Goal: Information Seeking & Learning: Learn about a topic

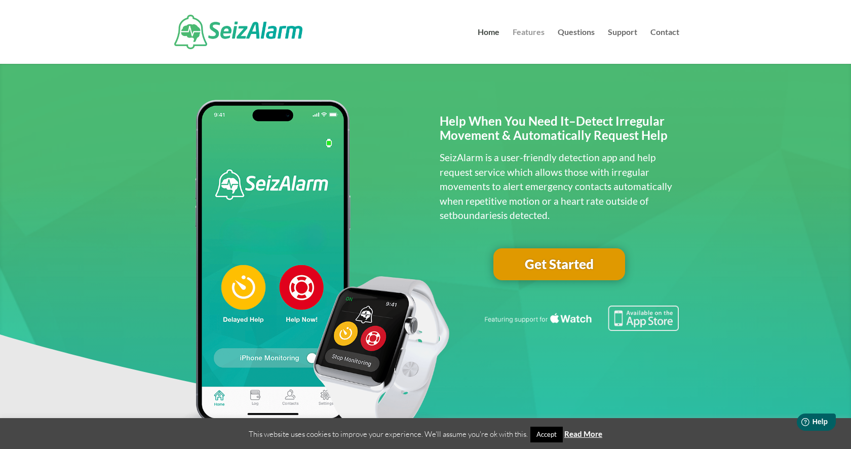
click at [521, 31] on link "Features" at bounding box center [528, 45] width 32 height 35
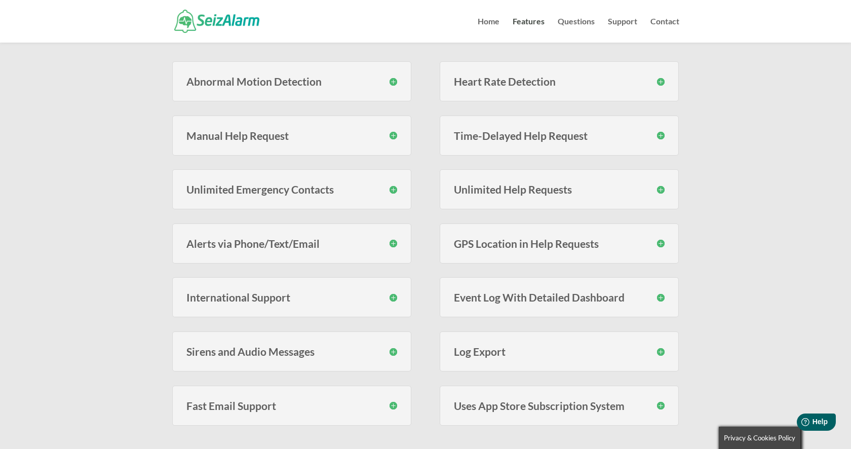
scroll to position [246, 0]
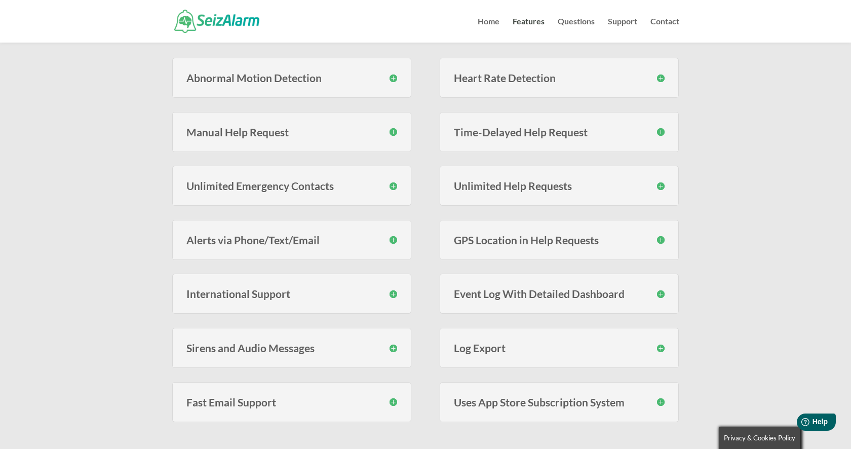
click at [500, 79] on h3 "Heart Rate Detection" at bounding box center [559, 77] width 211 height 11
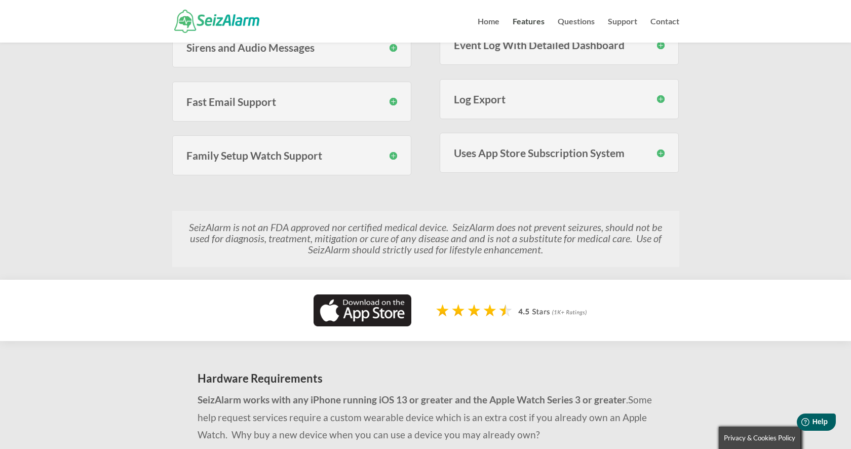
scroll to position [548, 0]
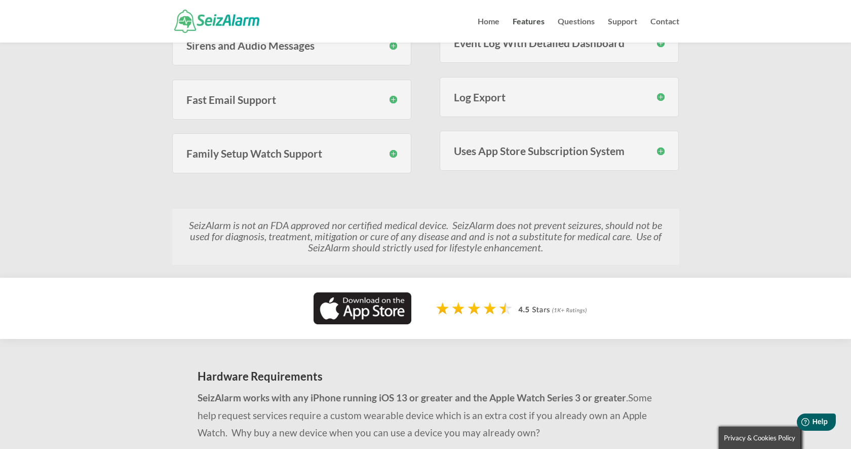
click at [345, 159] on div "Family Setup Watch Support SeizAlarm now lets you link Family Setup Watches to …" at bounding box center [291, 153] width 239 height 40
click at [398, 156] on div "Family Setup Watch Support SeizAlarm now lets you link Family Setup Watches to …" at bounding box center [291, 153] width 239 height 40
click at [394, 156] on h3 "Family Setup Watch Support" at bounding box center [291, 153] width 211 height 11
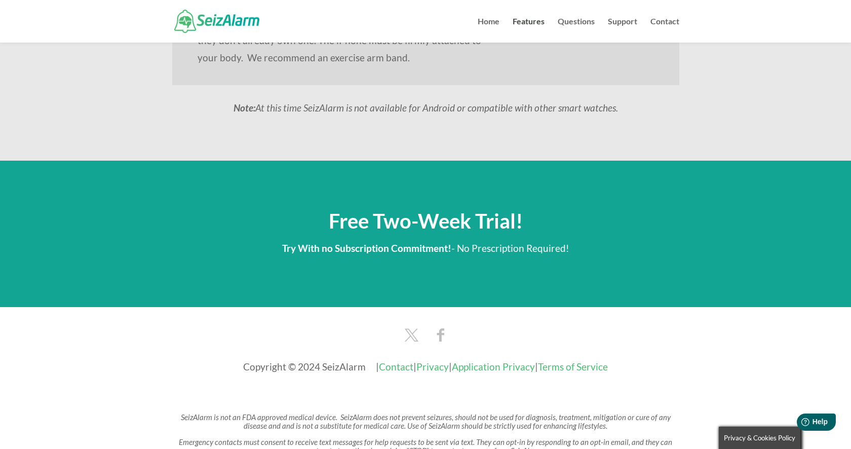
scroll to position [1242, 0]
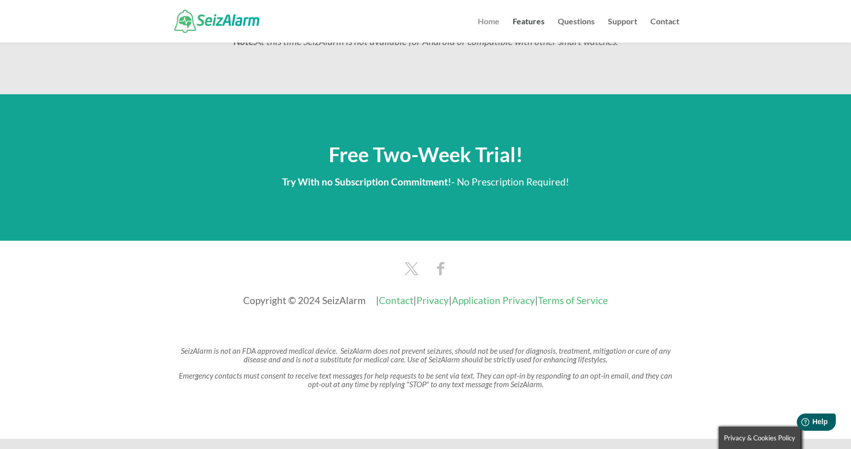
click at [479, 23] on link "Home" at bounding box center [488, 30] width 22 height 25
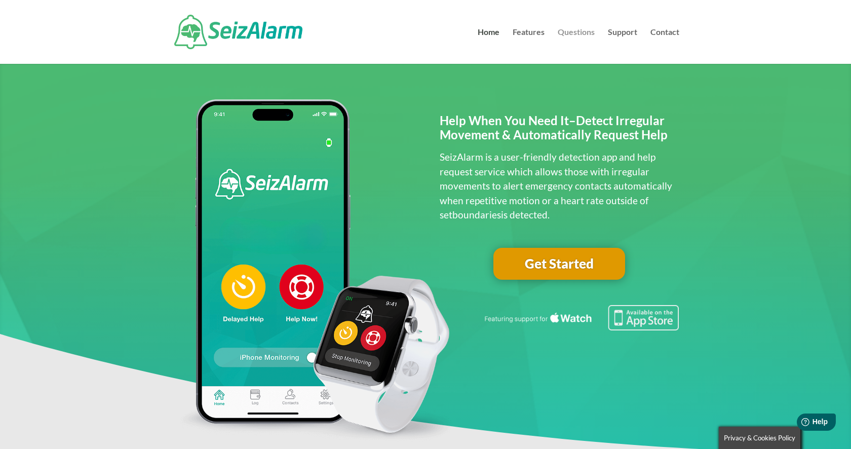
click at [576, 37] on link "Questions" at bounding box center [575, 45] width 37 height 35
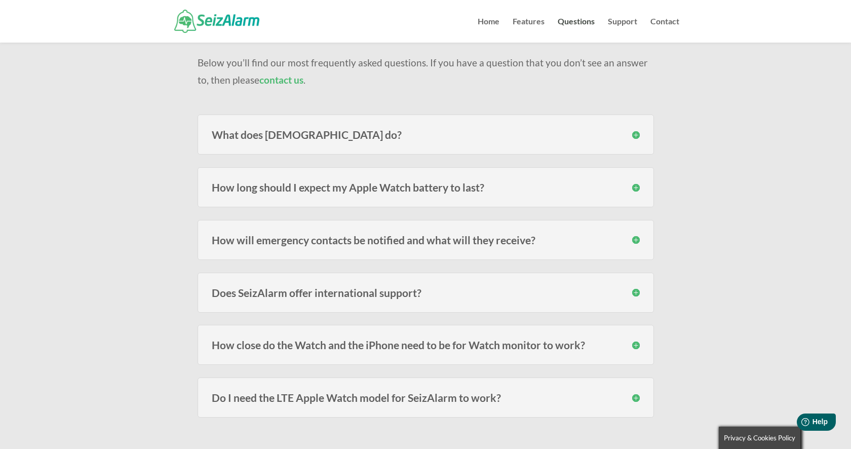
scroll to position [87, 0]
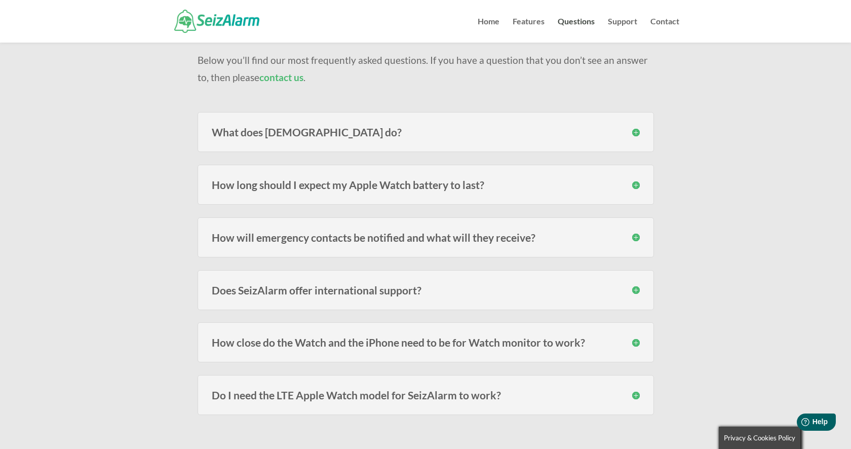
click at [539, 342] on h3 "How close do the Watch and the iPhone need to be for Watch monitor to work?" at bounding box center [426, 342] width 428 height 11
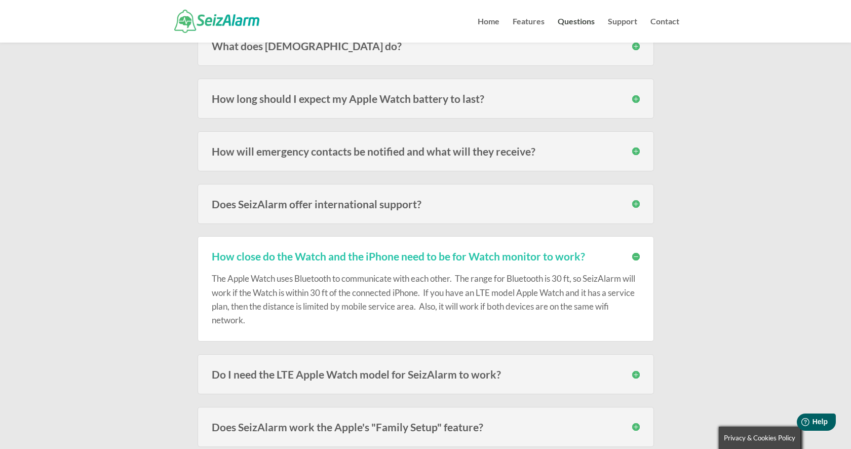
scroll to position [179, 0]
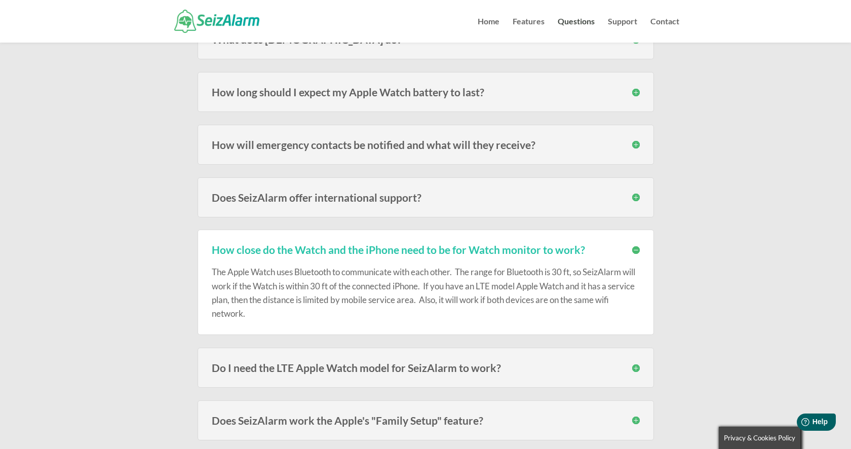
click at [472, 373] on h3 "Do I need the LTE Apple Watch model for SeizAlarm to work?" at bounding box center [426, 367] width 428 height 11
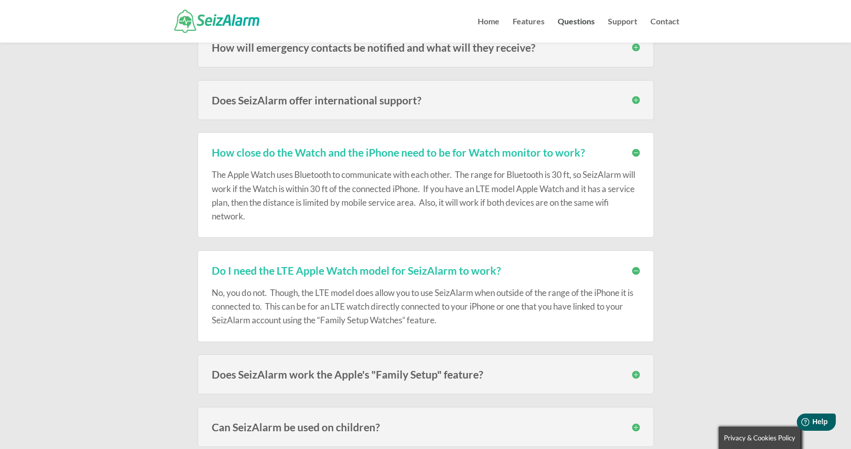
scroll to position [281, 0]
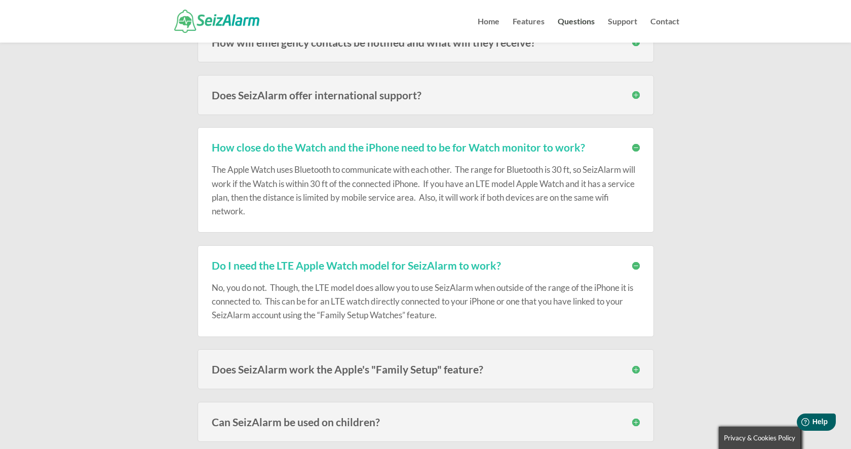
click at [556, 362] on div "Does SeizAlarm work the Apple's "Family Setup" feature? Yes. SeizAlarm now work…" at bounding box center [425, 369] width 456 height 40
click at [627, 370] on h3 "Does SeizAlarm work the Apple's "Family Setup" feature?" at bounding box center [426, 368] width 428 height 11
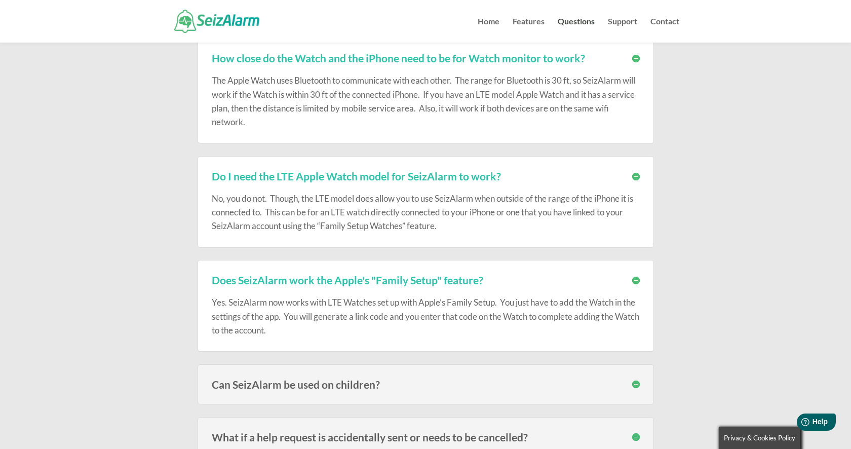
scroll to position [372, 0]
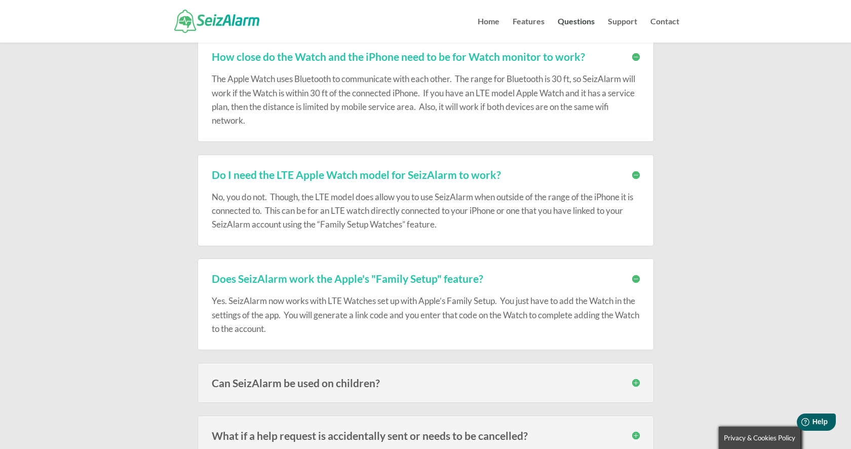
click at [634, 381] on h3 "Can SeizAlarm be used on children?" at bounding box center [426, 382] width 428 height 11
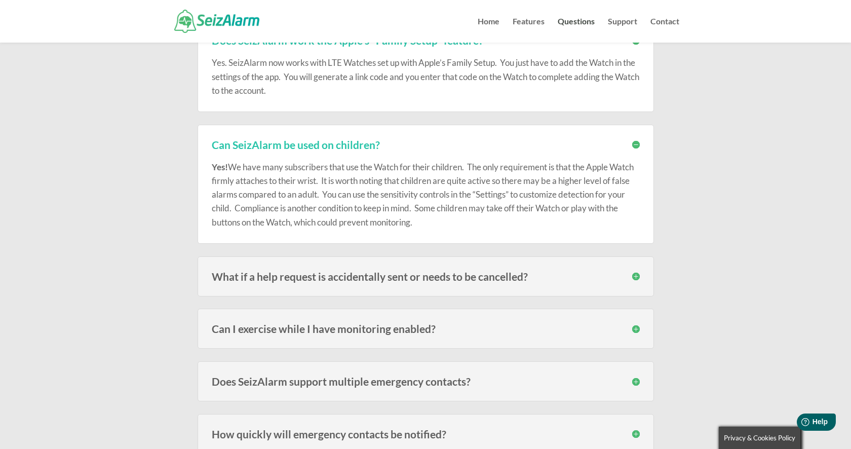
scroll to position [611, 0]
click at [632, 330] on h3 "Can I exercise while I have monitoring enabled?" at bounding box center [426, 327] width 428 height 11
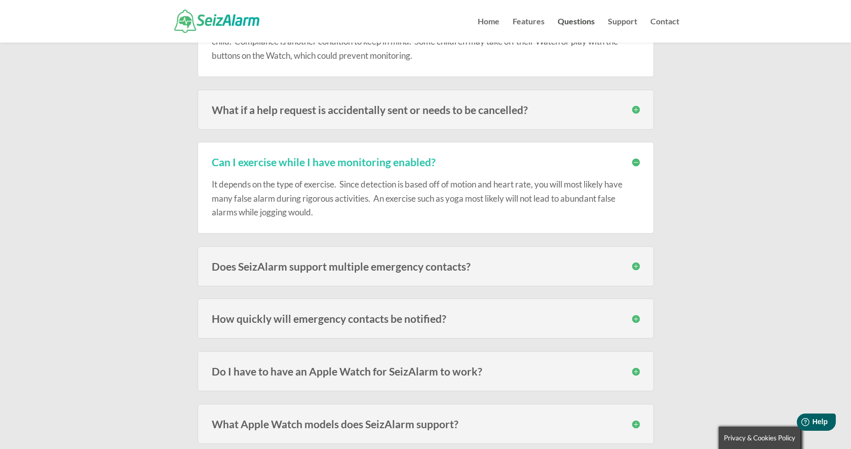
scroll to position [778, 0]
click at [636, 262] on h3 "Does SeizAlarm support multiple emergency contacts?" at bounding box center [426, 264] width 428 height 11
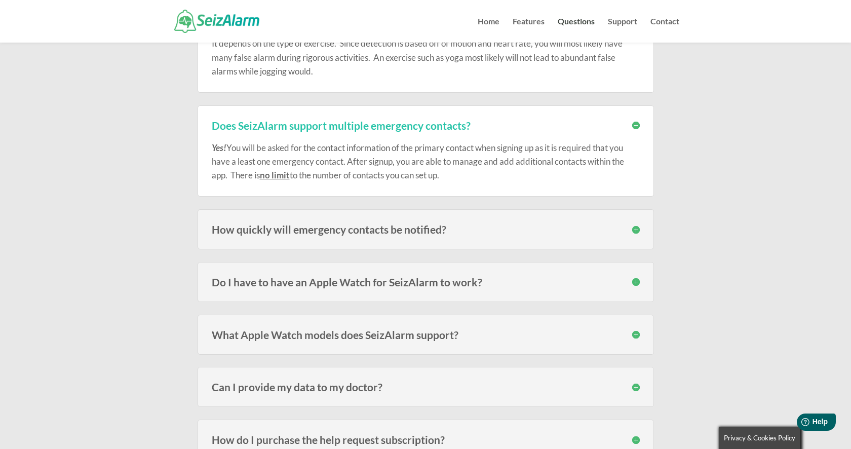
scroll to position [918, 0]
click at [633, 229] on h3 "How quickly will emergency contacts be notified?" at bounding box center [426, 228] width 428 height 11
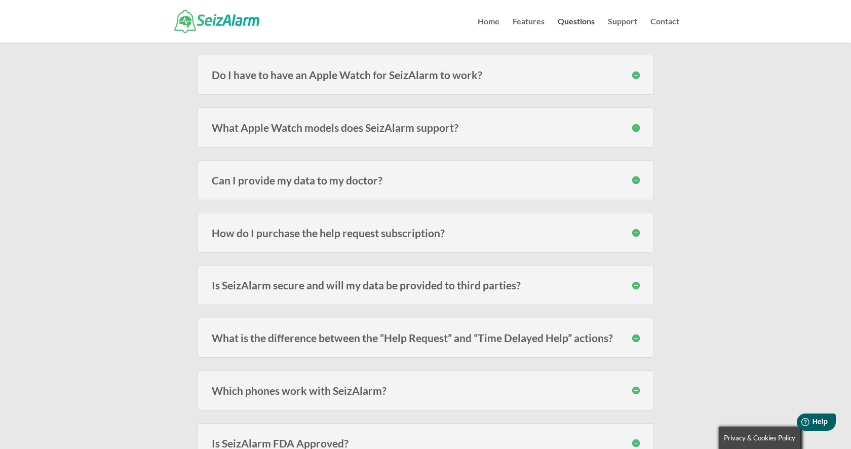
scroll to position [1164, 0]
click at [637, 232] on h3 "How do I purchase the help request subscription?" at bounding box center [426, 230] width 428 height 11
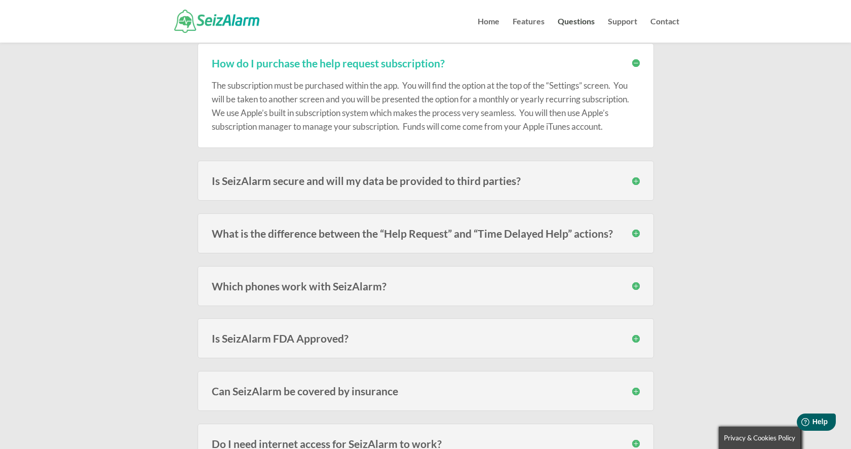
scroll to position [1332, 0]
click at [636, 231] on h3 "What is the difference between the “Help Request” and “Time Delayed Help” actio…" at bounding box center [426, 232] width 428 height 11
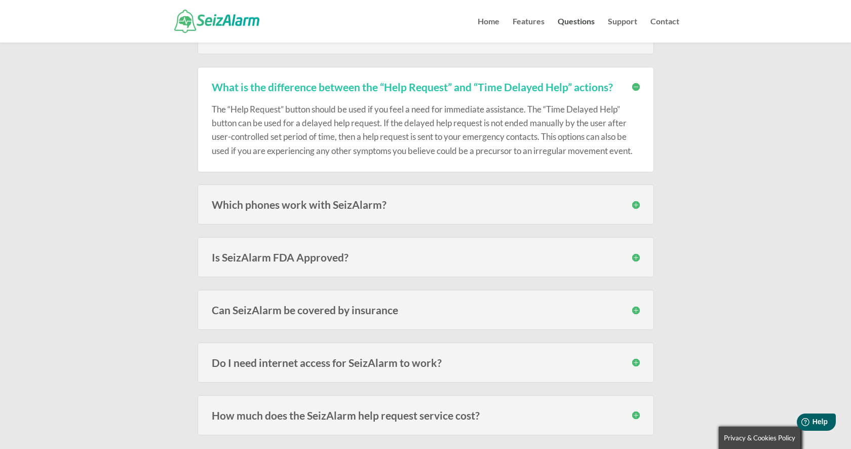
scroll to position [1483, 0]
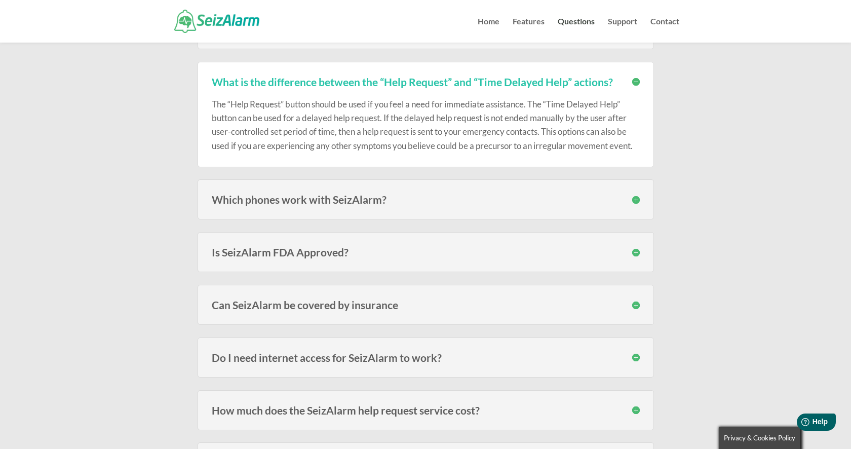
click at [634, 254] on h3 "Is SeizAlarm FDA Approved?" at bounding box center [426, 252] width 428 height 11
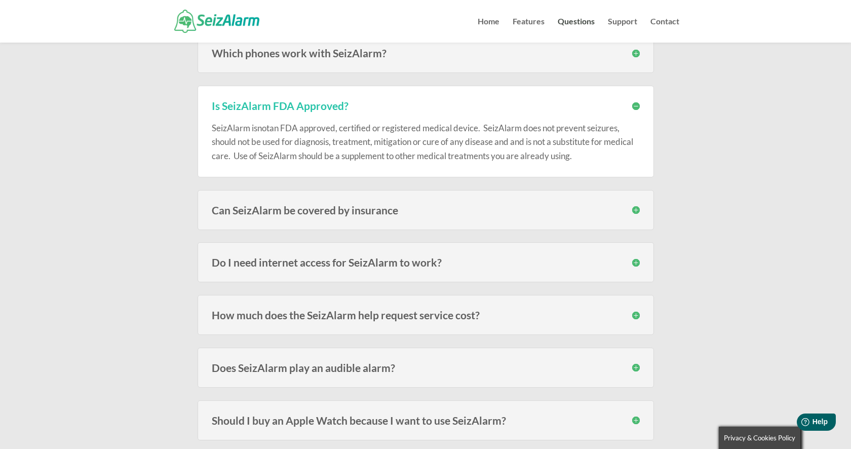
scroll to position [1631, 0]
click at [634, 207] on h3 "Can SeizAlarm be covered by insurance" at bounding box center [426, 208] width 428 height 11
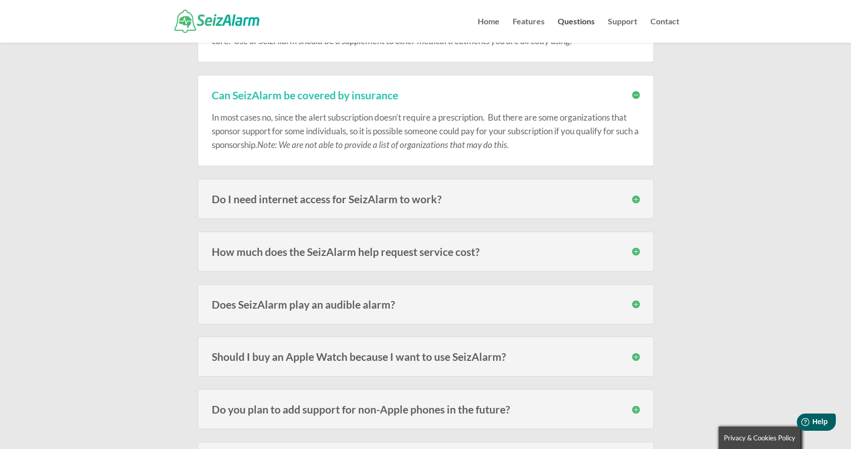
scroll to position [1745, 0]
click at [635, 197] on h3 "Do I need internet access for SeizAlarm to work?" at bounding box center [426, 197] width 428 height 11
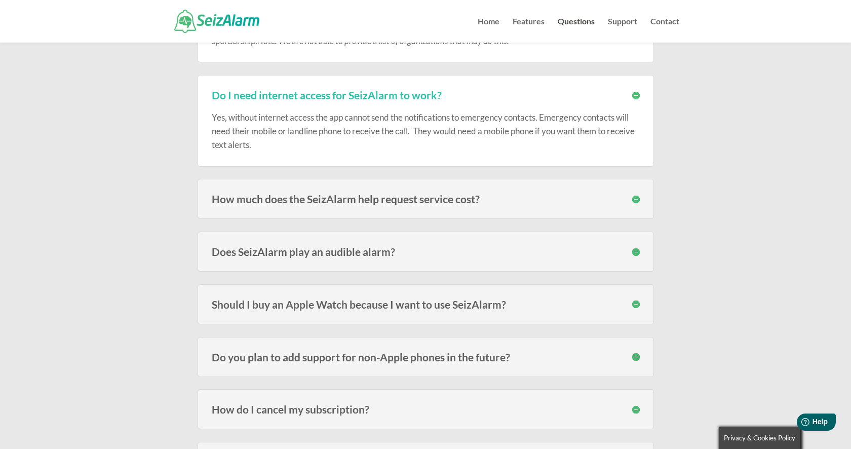
scroll to position [1853, 0]
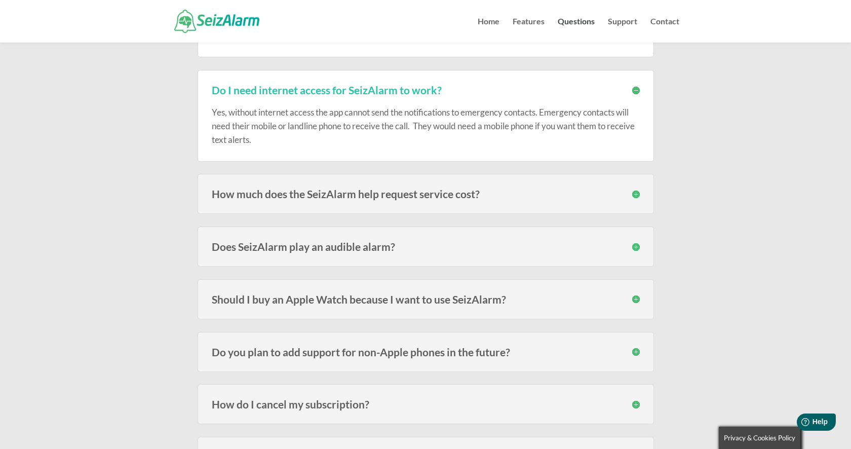
click at [635, 197] on h3 "How much does the SeizAlarm help request service cost?" at bounding box center [426, 193] width 428 height 11
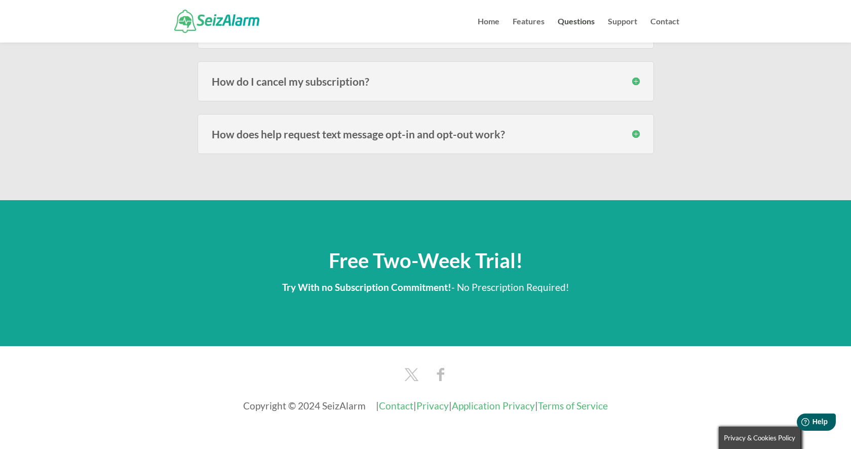
scroll to position [2303, 0]
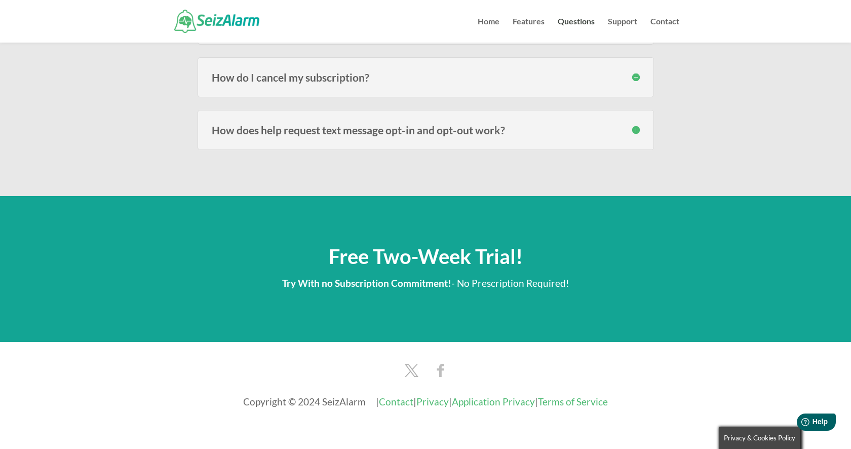
click at [415, 368] on img at bounding box center [411, 370] width 22 height 18
